Goal: Find specific page/section: Find specific page/section

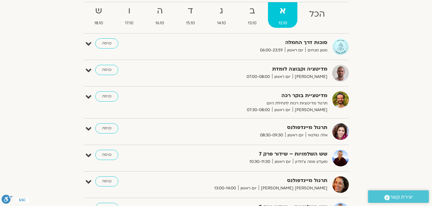
scroll to position [64, 0]
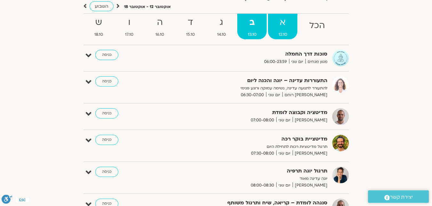
click at [276, 23] on strong "א" at bounding box center [282, 22] width 29 height 14
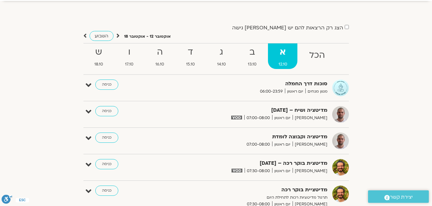
scroll to position [32, 0]
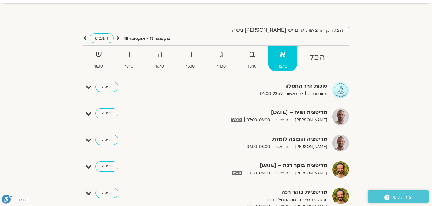
click at [250, 73] on ul "הכל א 12.10 ב 13.10 ג 14.10 ד 15.10 ה 16.10 ו 17.10 ש 18.10" at bounding box center [215, 61] width 265 height 32
click at [250, 69] on span "13.10" at bounding box center [251, 66] width 29 height 7
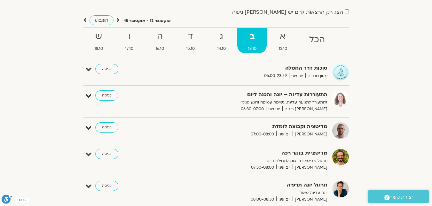
scroll to position [0, 0]
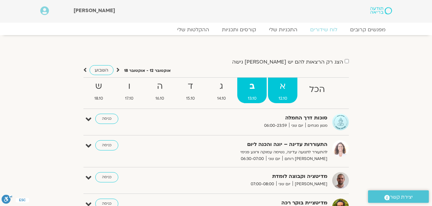
click at [274, 95] on link "א 12.10" at bounding box center [282, 91] width 29 height 26
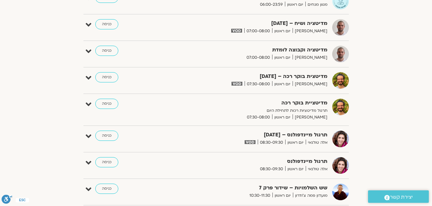
scroll to position [64, 0]
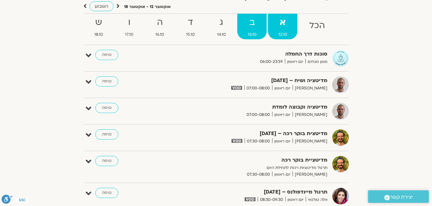
click at [246, 27] on strong "ב" at bounding box center [251, 22] width 29 height 14
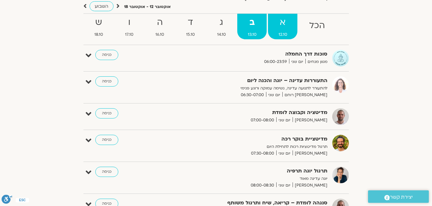
click at [279, 27] on strong "א" at bounding box center [282, 22] width 29 height 14
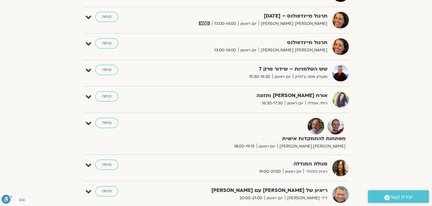
scroll to position [288, 0]
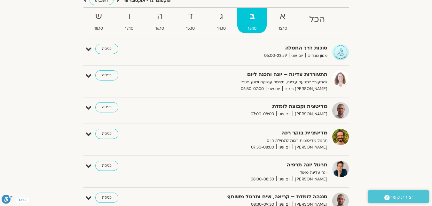
scroll to position [36, 0]
